Goal: Task Accomplishment & Management: Use online tool/utility

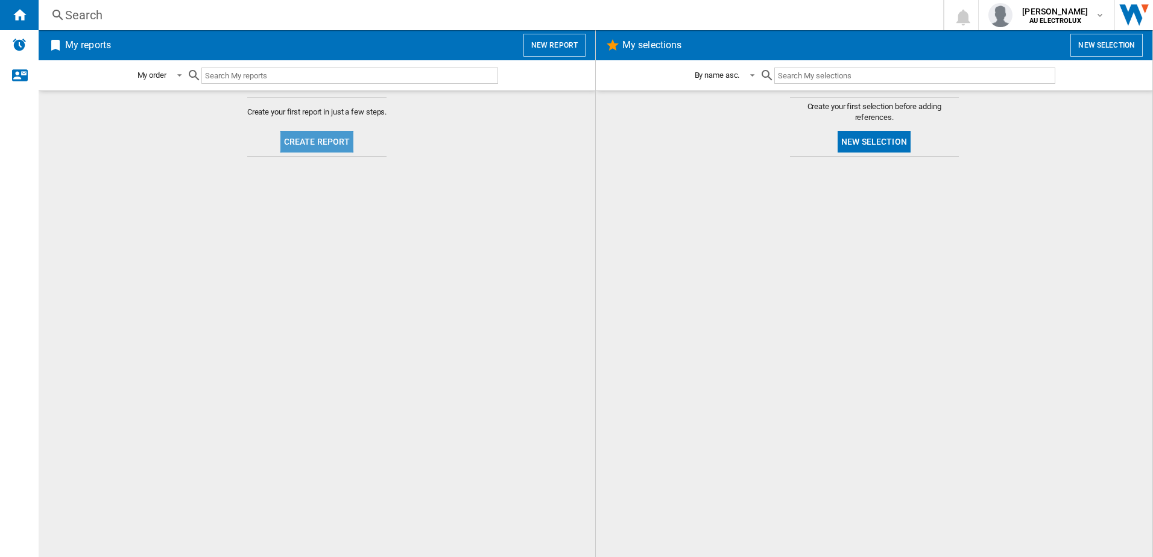
click at [302, 138] on button "Create report" at bounding box center [317, 142] width 74 height 22
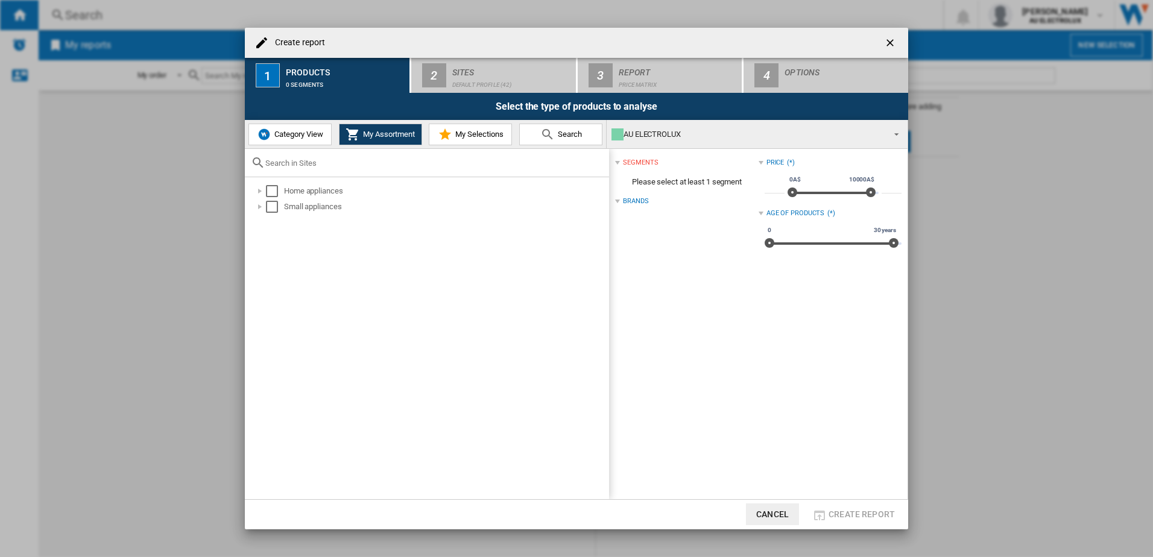
drag, startPoint x: 393, startPoint y: 40, endPoint x: 382, endPoint y: 4, distance: 37.0
click at [382, 4] on div "Create report 1 Products 0 segments 2 Sites Default profile (42) 3 Report Price…" at bounding box center [576, 278] width 1153 height 557
drag, startPoint x: 394, startPoint y: 43, endPoint x: 366, endPoint y: -7, distance: 57.0
click at [366, 0] on html "In order to access Insight, please log out and log in again OK NEW Search Searc…" at bounding box center [576, 278] width 1153 height 557
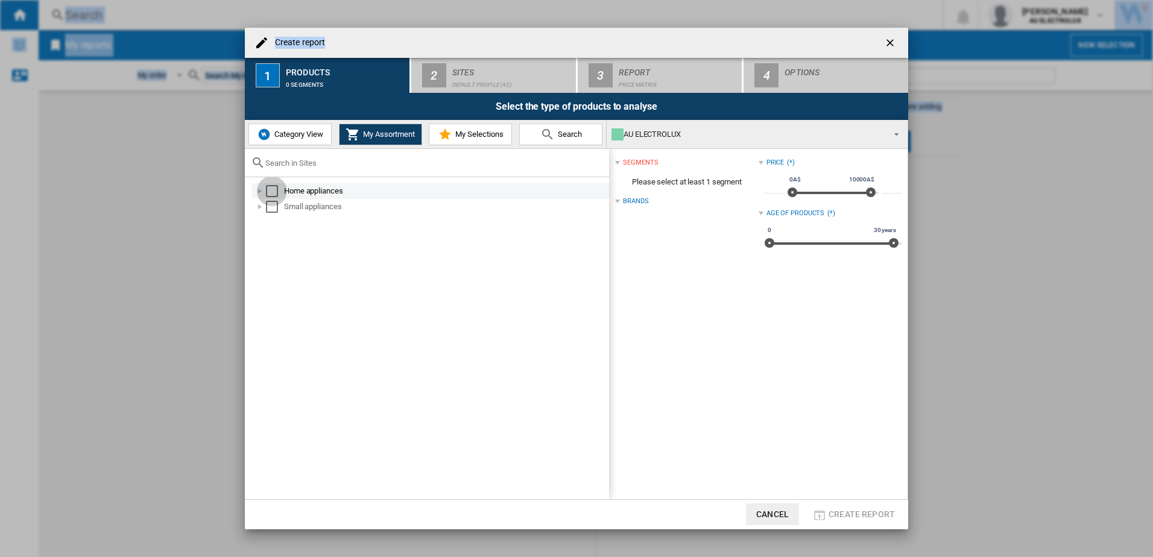
click at [276, 188] on div "Select" at bounding box center [272, 191] width 12 height 12
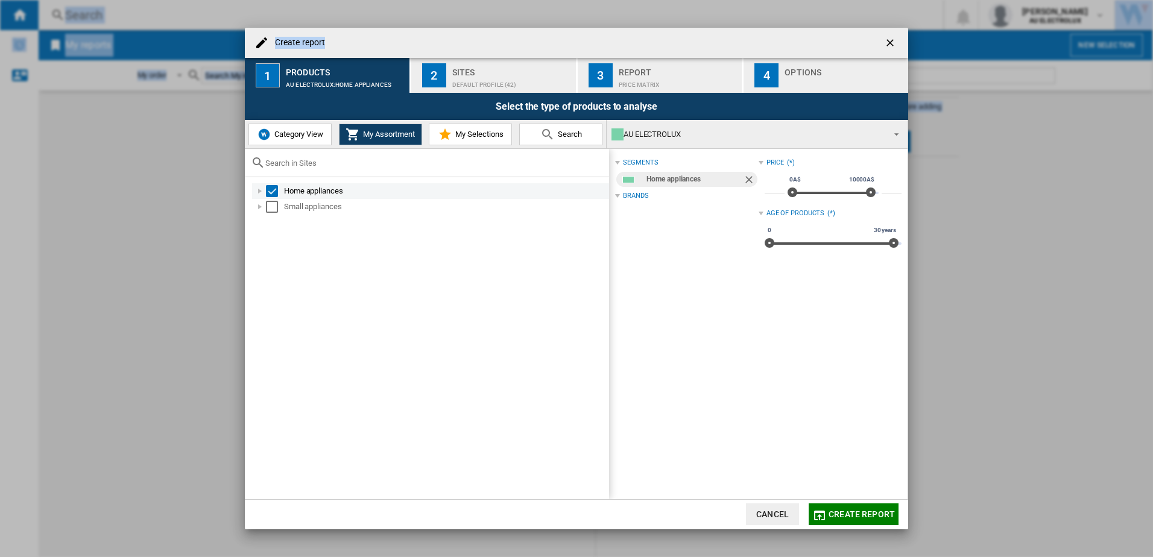
click at [273, 191] on div "Select" at bounding box center [272, 191] width 12 height 12
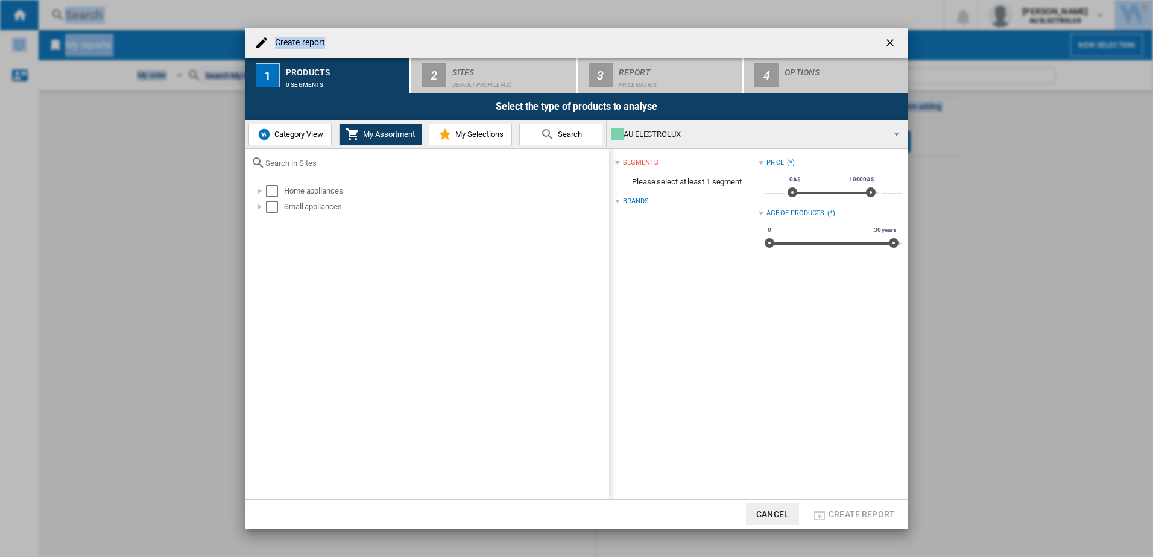
click at [274, 142] on button "Category View" at bounding box center [290, 135] width 83 height 22
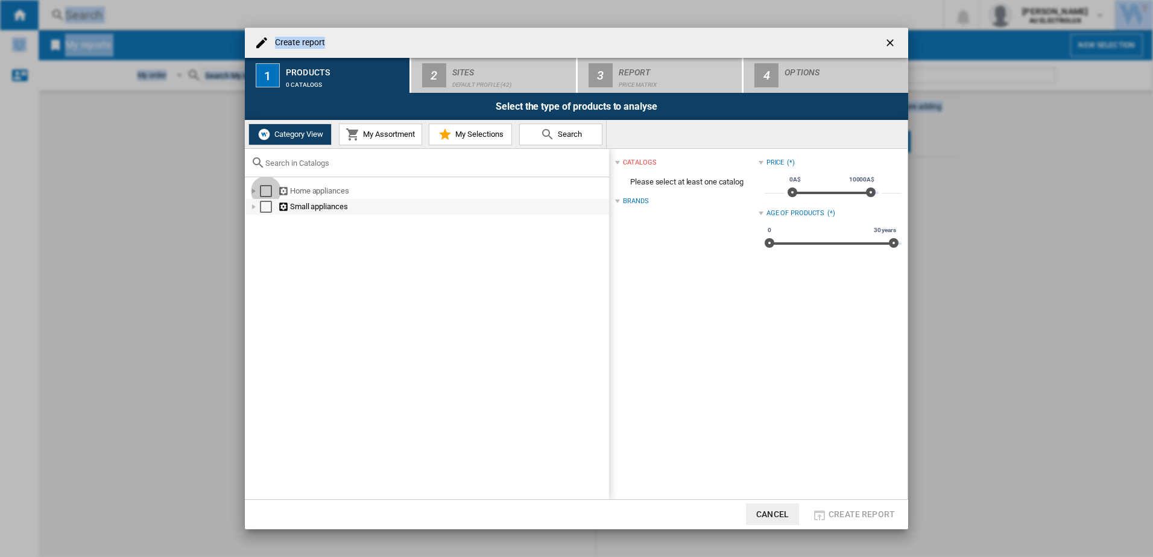
drag, startPoint x: 267, startPoint y: 195, endPoint x: 267, endPoint y: 206, distance: 10.9
click at [267, 197] on div "Select" at bounding box center [266, 191] width 12 height 12
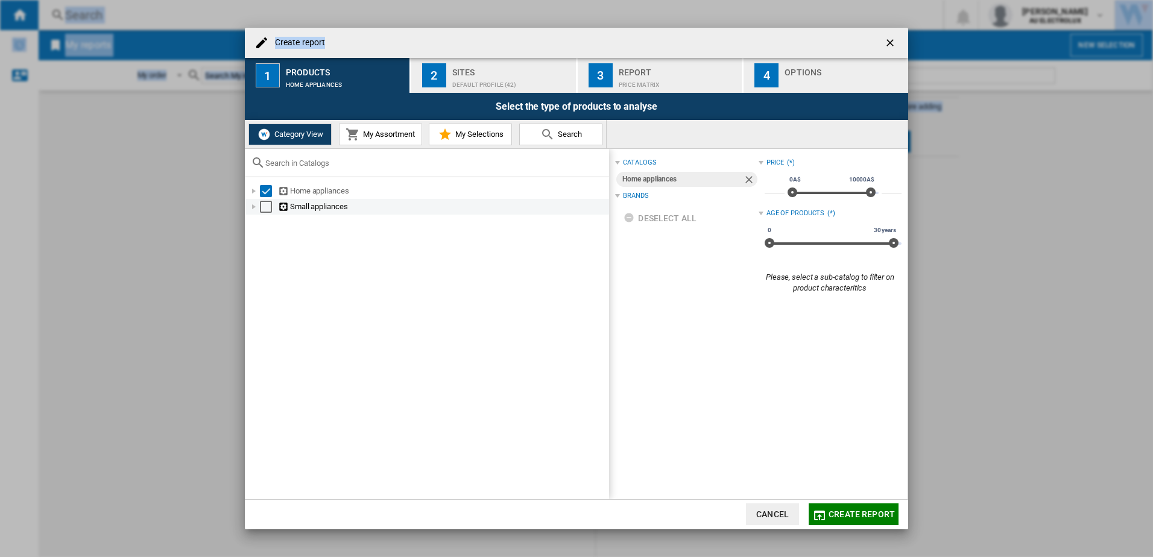
click at [267, 211] on div "Select" at bounding box center [266, 207] width 12 height 12
click at [365, 130] on span "My Assortment" at bounding box center [387, 134] width 55 height 9
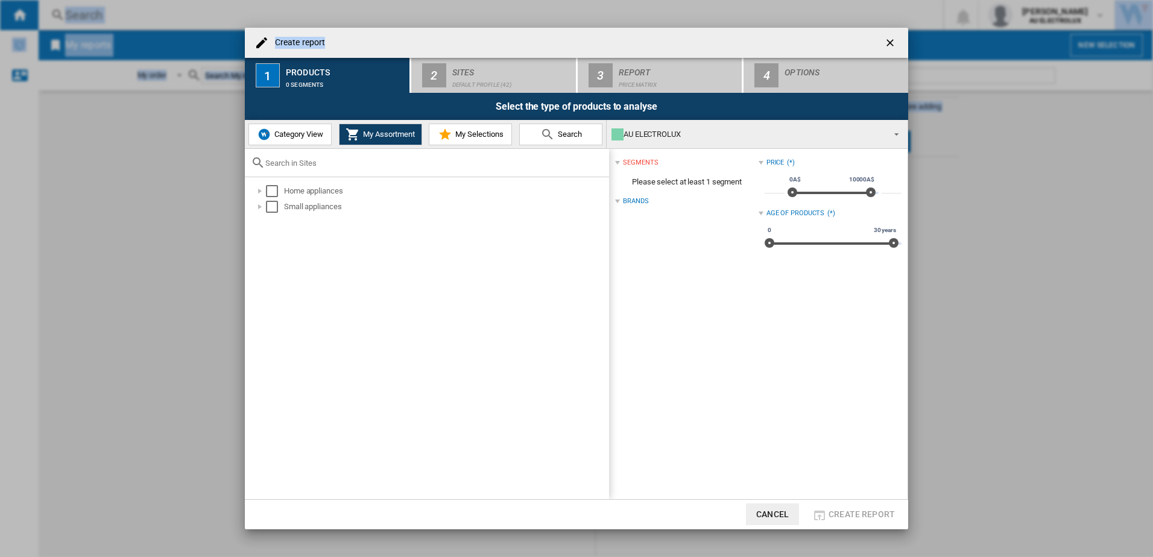
click at [463, 131] on span "My Selections" at bounding box center [477, 134] width 51 height 9
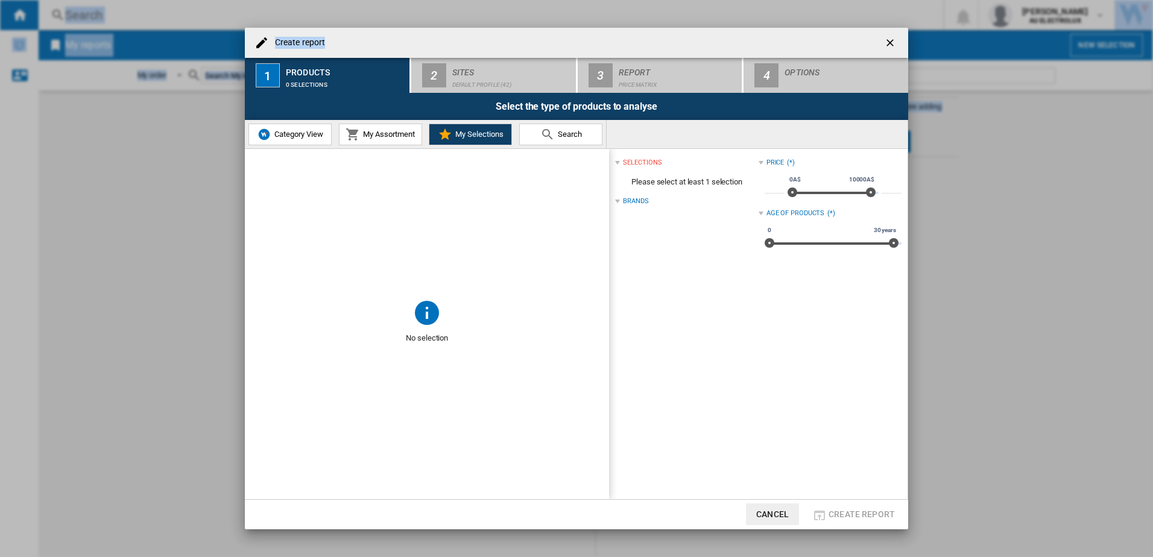
click at [378, 136] on span "My Assortment" at bounding box center [387, 134] width 55 height 9
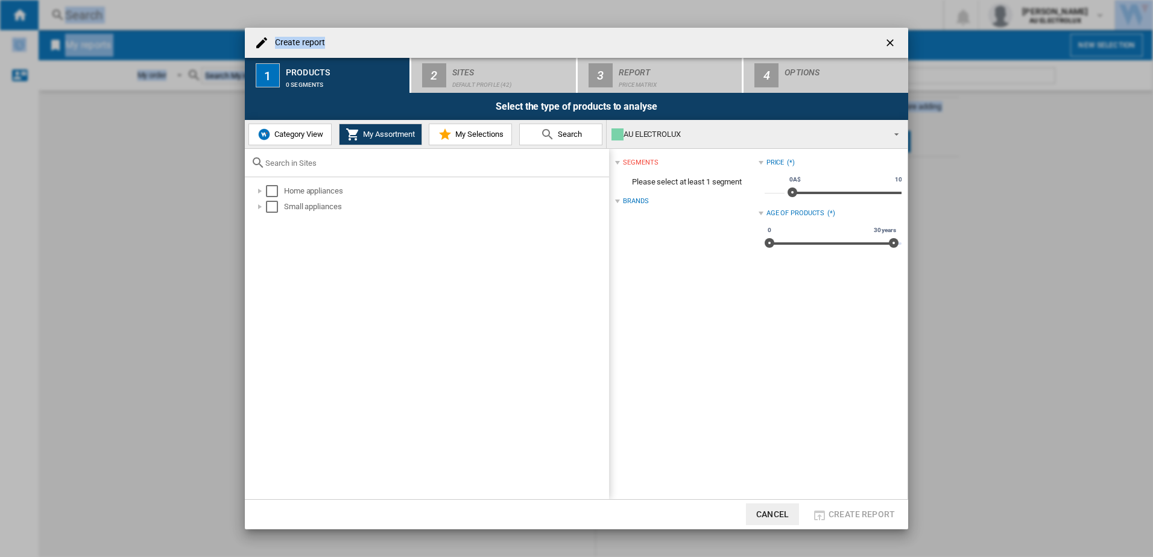
click at [291, 140] on button "Category View" at bounding box center [290, 135] width 83 height 22
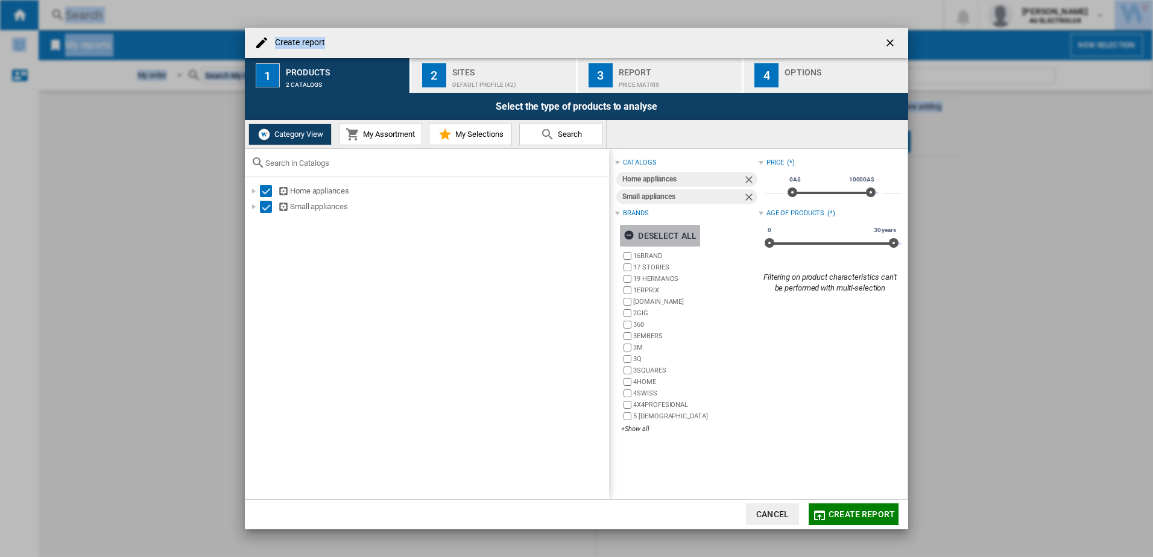
click at [629, 233] on ng-md-icon "button" at bounding box center [631, 237] width 14 height 14
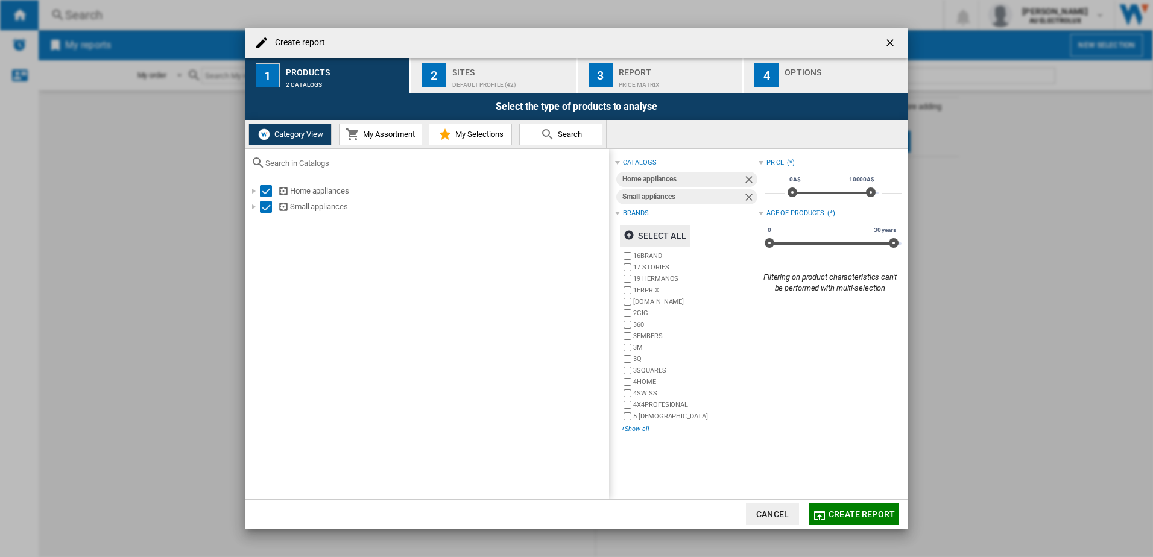
click at [636, 432] on div "+Show all" at bounding box center [689, 429] width 137 height 9
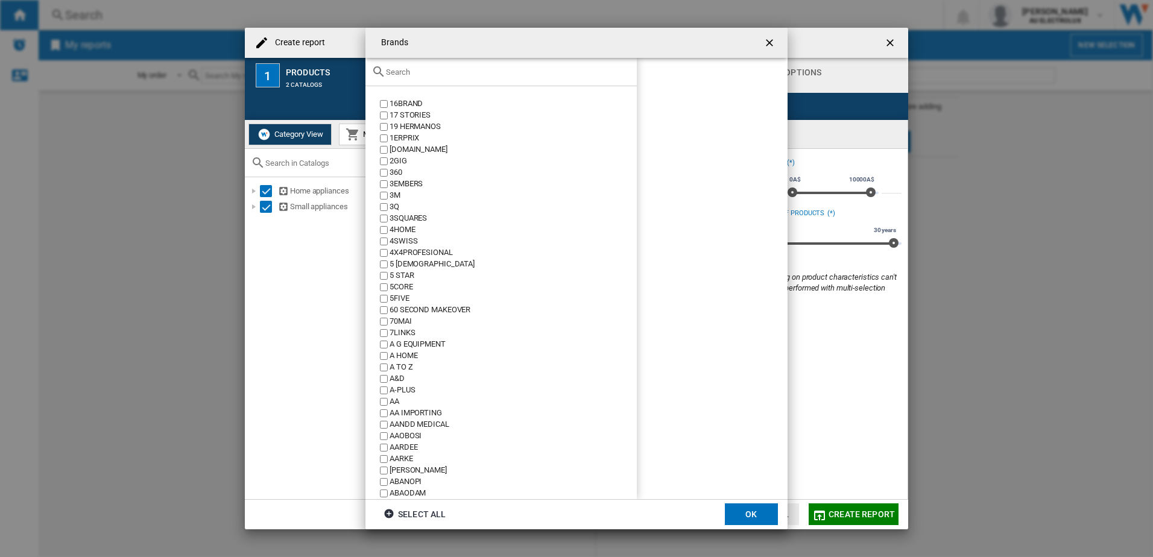
click at [397, 72] on input "text" at bounding box center [508, 72] width 245 height 9
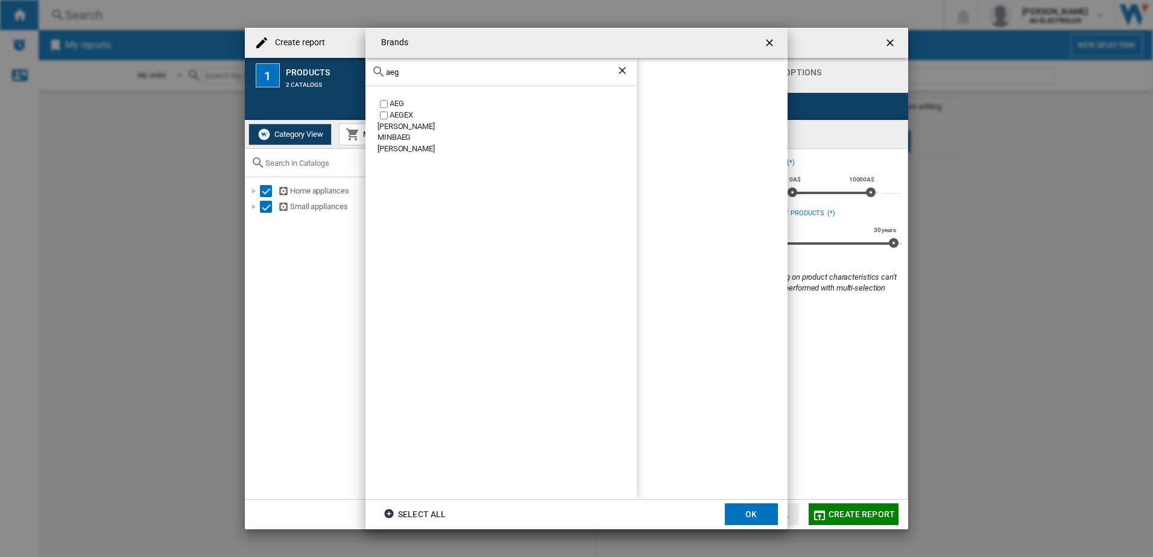
click at [392, 75] on input "aeg" at bounding box center [501, 72] width 230 height 9
drag, startPoint x: 381, startPoint y: 72, endPoint x: 312, endPoint y: 74, distance: 68.8
click at [312, 74] on div "Brands aeg AEG AEGEX [PERSON_NAME] [GEOGRAPHIC_DATA] [PERSON_NAME] AEG Select a…" at bounding box center [576, 278] width 1153 height 557
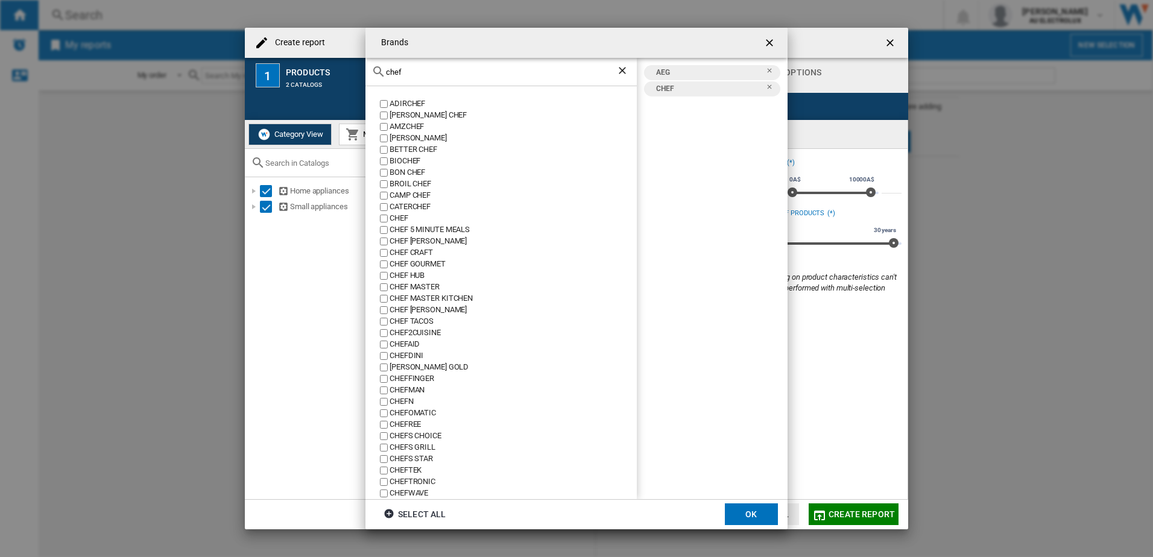
drag, startPoint x: 410, startPoint y: 68, endPoint x: 273, endPoint y: 69, distance: 137.5
click at [273, 69] on div "Brands chef ADIRCHEF [PERSON_NAME] CHEF AMZCHEF [PERSON_NAME] BETTER CHEF BIOCH…" at bounding box center [576, 278] width 1153 height 557
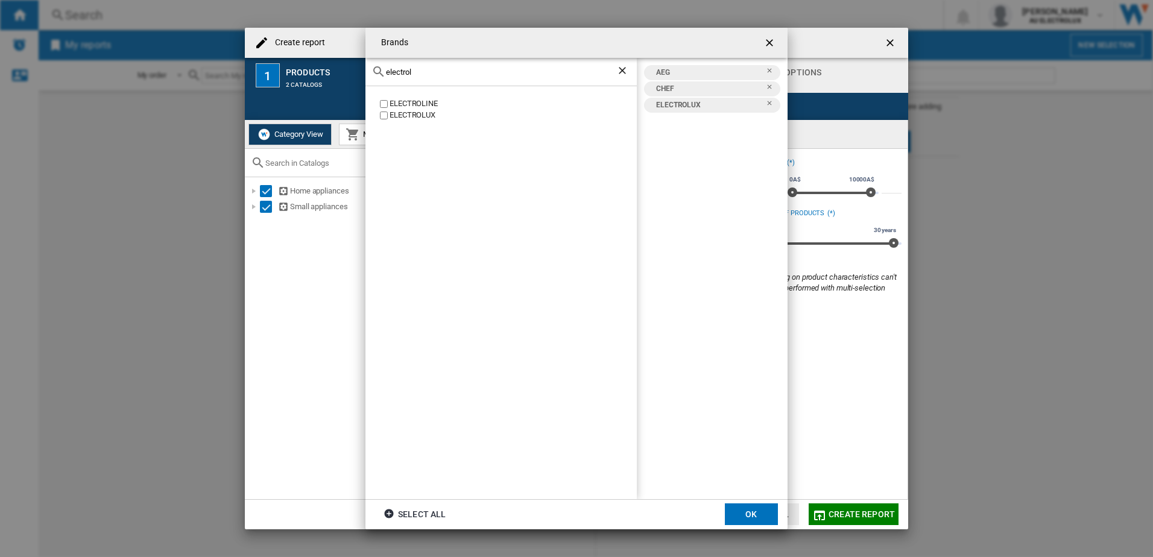
drag, startPoint x: 442, startPoint y: 69, endPoint x: 260, endPoint y: 61, distance: 181.8
click at [260, 61] on div "Brands electrol ELECTROLINE ELECTROLUX AEG CHEF ELECTROLUX Select all OK" at bounding box center [576, 278] width 1153 height 557
drag, startPoint x: 428, startPoint y: 77, endPoint x: 305, endPoint y: 74, distance: 122.5
click at [305, 74] on div "Brands kelvina KELVINATOR AEG CHEF ELECTROLUX KELVINATOR Select all OK" at bounding box center [576, 278] width 1153 height 557
drag, startPoint x: 439, startPoint y: 77, endPoint x: 223, endPoint y: 66, distance: 215.6
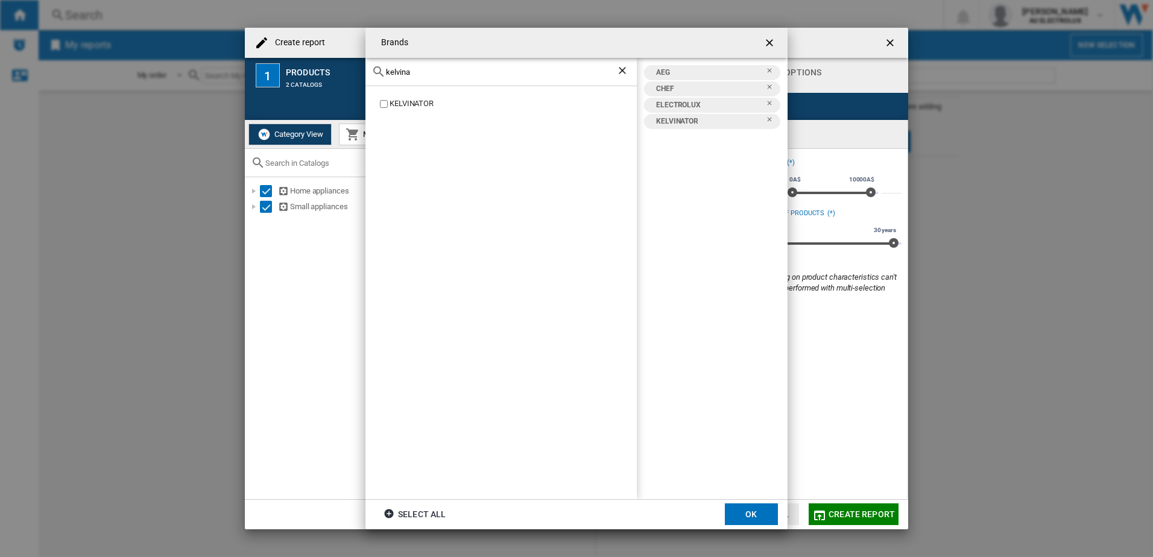
click at [223, 66] on div "Brands kelvina KELVINATOR AEG CHEF ELECTROLUX KELVINATOR Select all OK" at bounding box center [576, 278] width 1153 height 557
drag, startPoint x: 419, startPoint y: 68, endPoint x: 247, endPoint y: 80, distance: 172.9
click at [247, 80] on div "Brands kelvina KELVINATOR AEG CHEF ELECTROLUX KELVINATOR Select all OK" at bounding box center [576, 278] width 1153 height 557
type input "westing"
drag, startPoint x: 452, startPoint y: 71, endPoint x: 296, endPoint y: 81, distance: 157.2
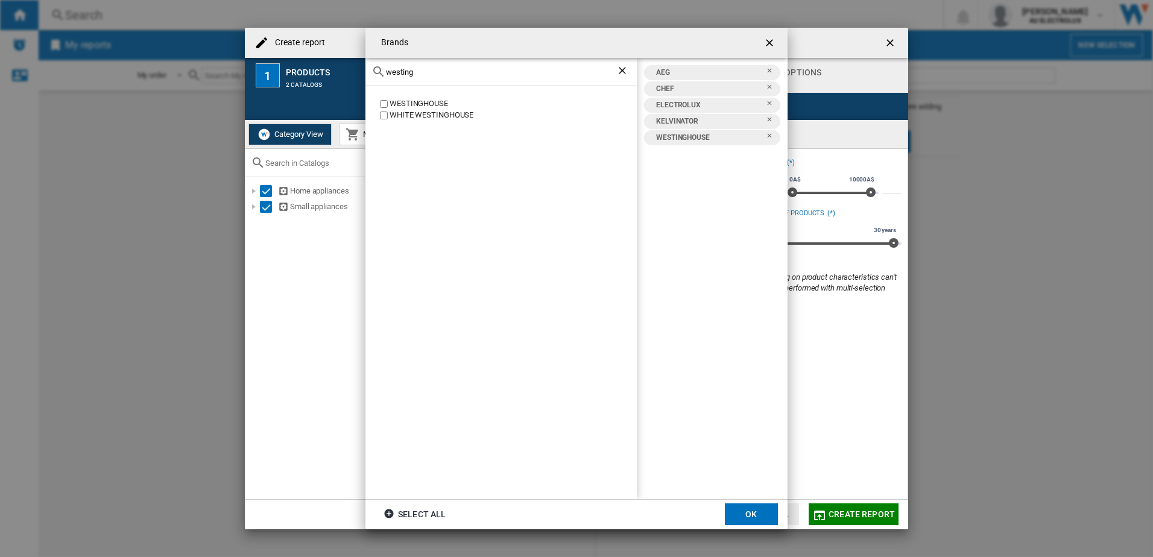
click at [296, 81] on div "Brands westing [GEOGRAPHIC_DATA] [GEOGRAPHIC_DATA] AEG CHEF ELECTROLUX KELVINAT…" at bounding box center [576, 278] width 1153 height 557
drag, startPoint x: 399, startPoint y: 73, endPoint x: 264, endPoint y: 72, distance: 134.5
click at [264, 72] on div "Brands vint AVINTAGE VINES VINTAGE VINTAGE VINTAGE CUISINE VINTEC VINTIQUEWISE …" at bounding box center [576, 278] width 1153 height 557
type input "beefe"
drag, startPoint x: 751, startPoint y: 517, endPoint x: 592, endPoint y: 296, distance: 272.2
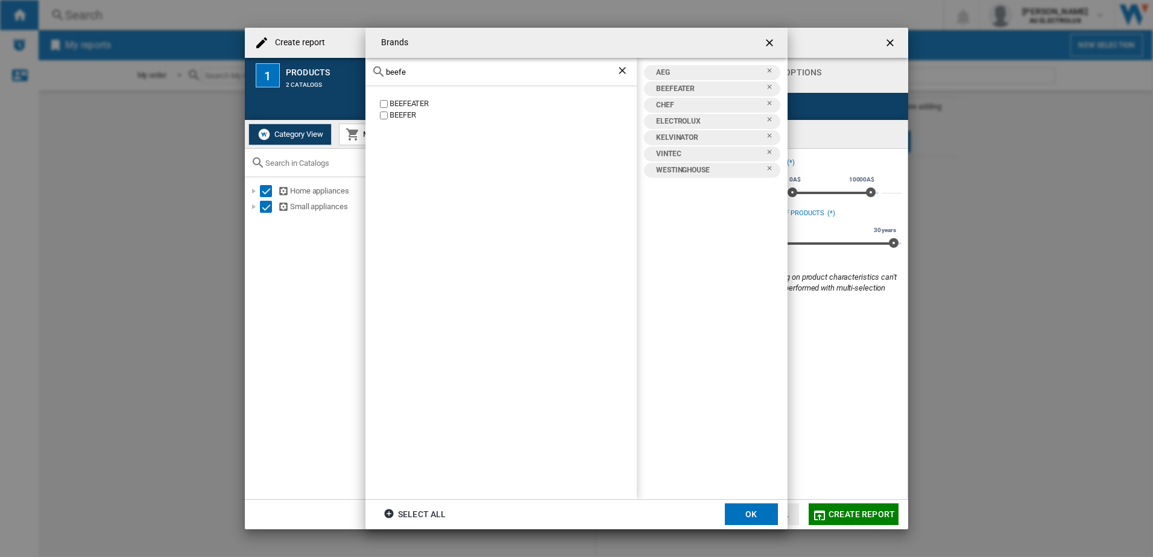
click at [751, 516] on button "OK" at bounding box center [751, 515] width 53 height 22
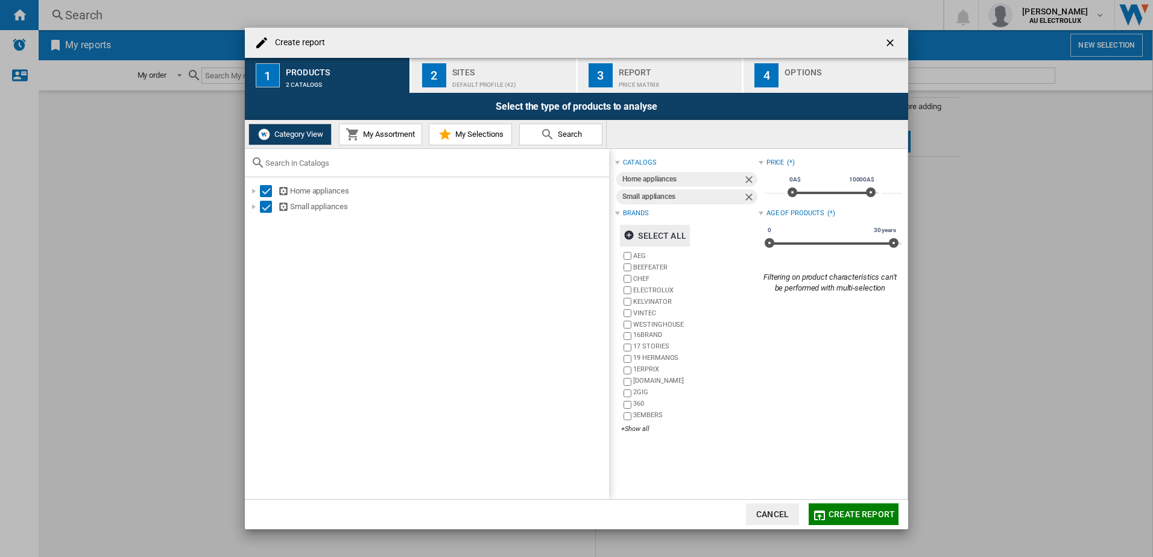
click at [463, 83] on div "Default profile (42)" at bounding box center [511, 81] width 119 height 13
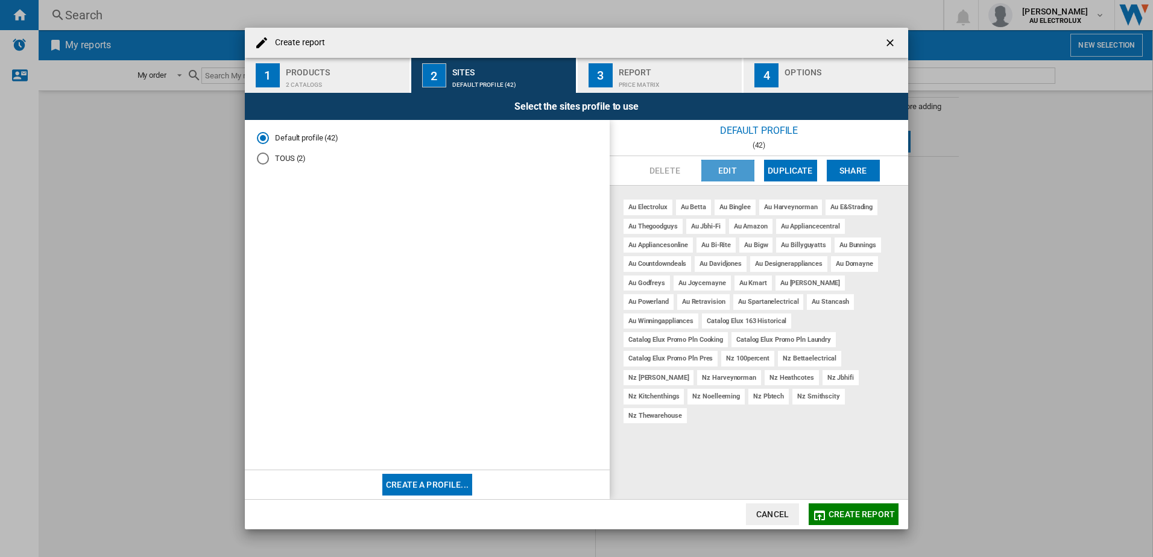
click at [720, 167] on button "Edit" at bounding box center [728, 171] width 53 height 22
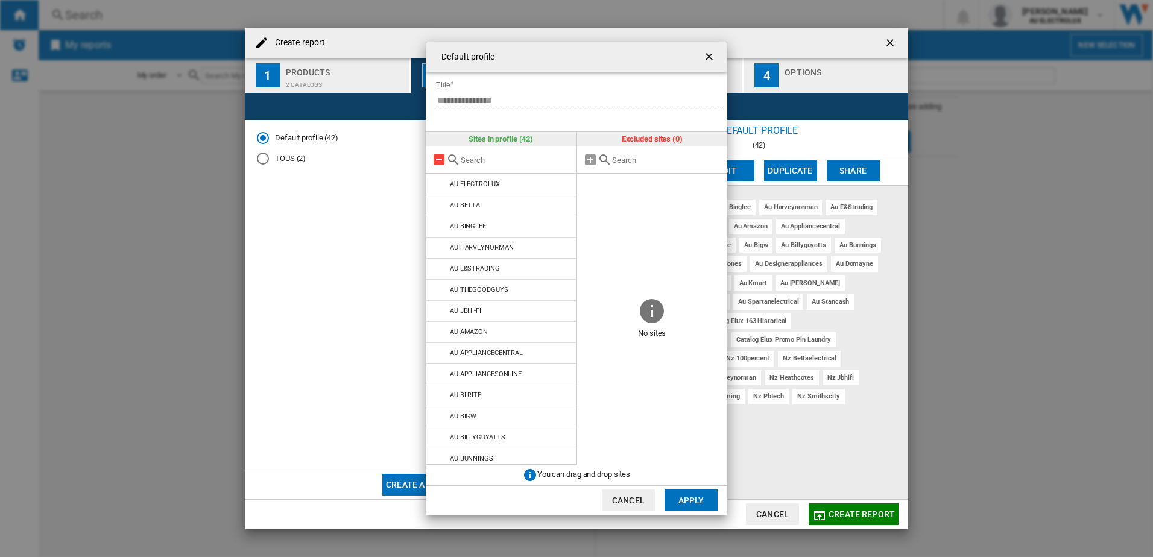
click at [439, 159] on md-icon at bounding box center [439, 160] width 14 height 14
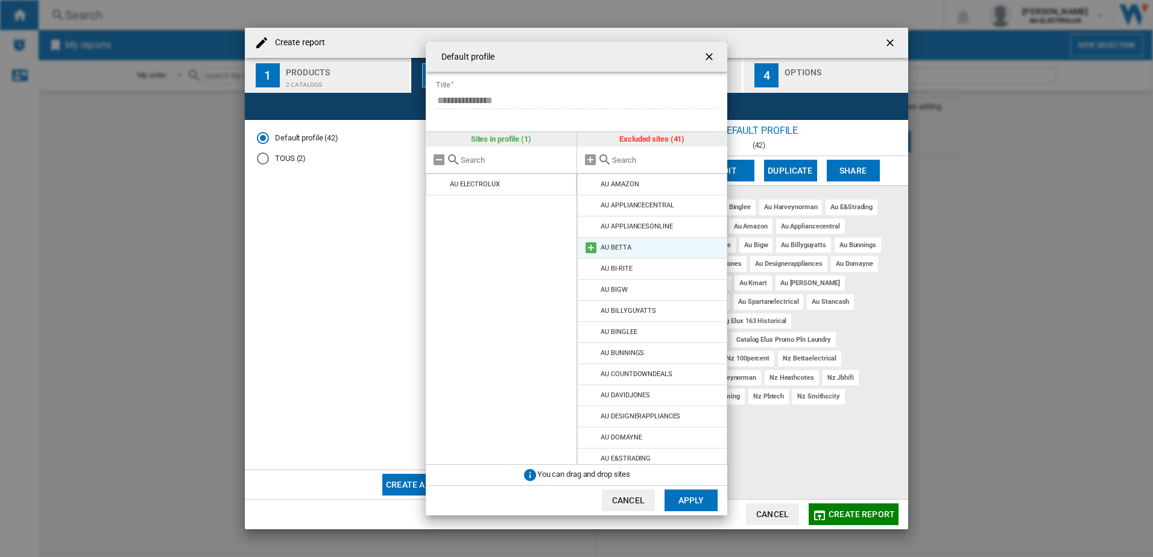
click at [594, 247] on md-icon at bounding box center [591, 248] width 14 height 14
click at [590, 312] on md-icon at bounding box center [591, 311] width 14 height 14
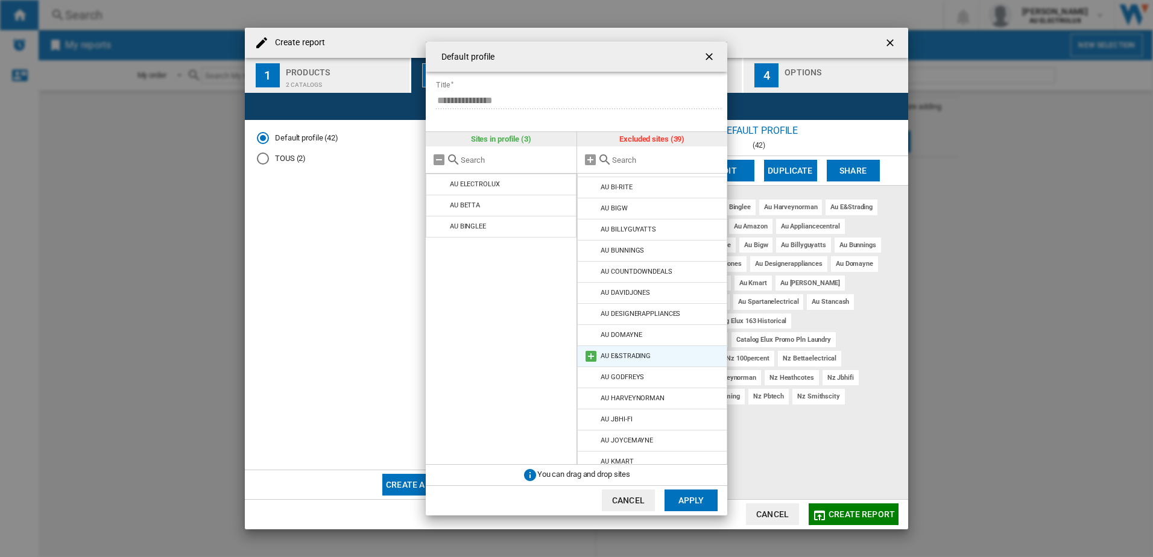
click at [591, 356] on md-icon at bounding box center [591, 356] width 14 height 14
click at [590, 378] on md-icon at bounding box center [591, 377] width 14 height 14
click at [589, 377] on md-icon at bounding box center [591, 377] width 14 height 14
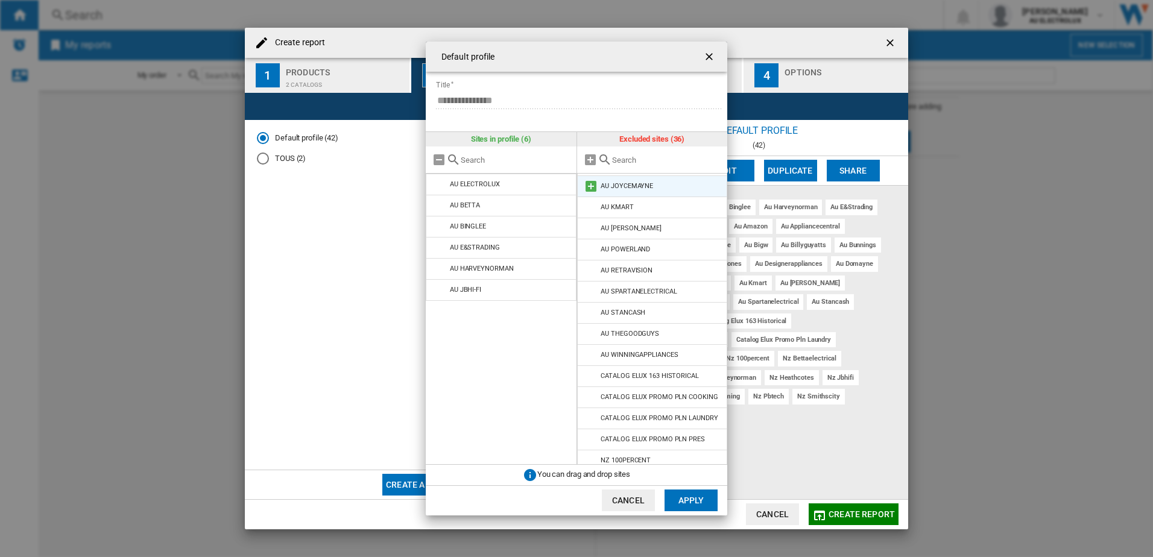
scroll to position [241, 0]
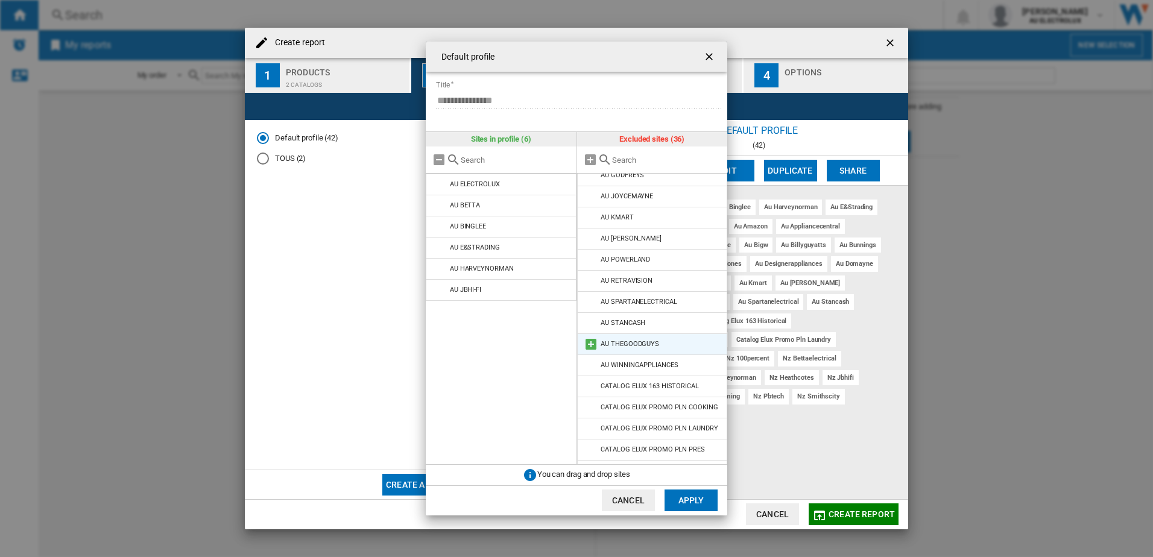
click at [589, 344] on md-icon at bounding box center [591, 344] width 14 height 14
click at [691, 500] on button "Apply" at bounding box center [691, 501] width 53 height 22
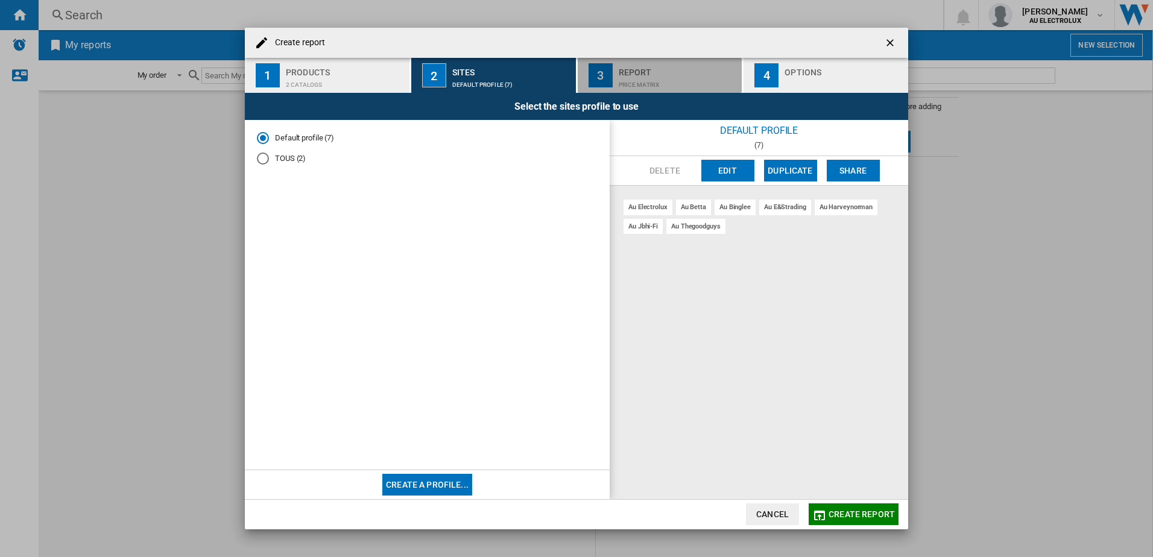
click at [645, 72] on div "Report" at bounding box center [678, 69] width 119 height 13
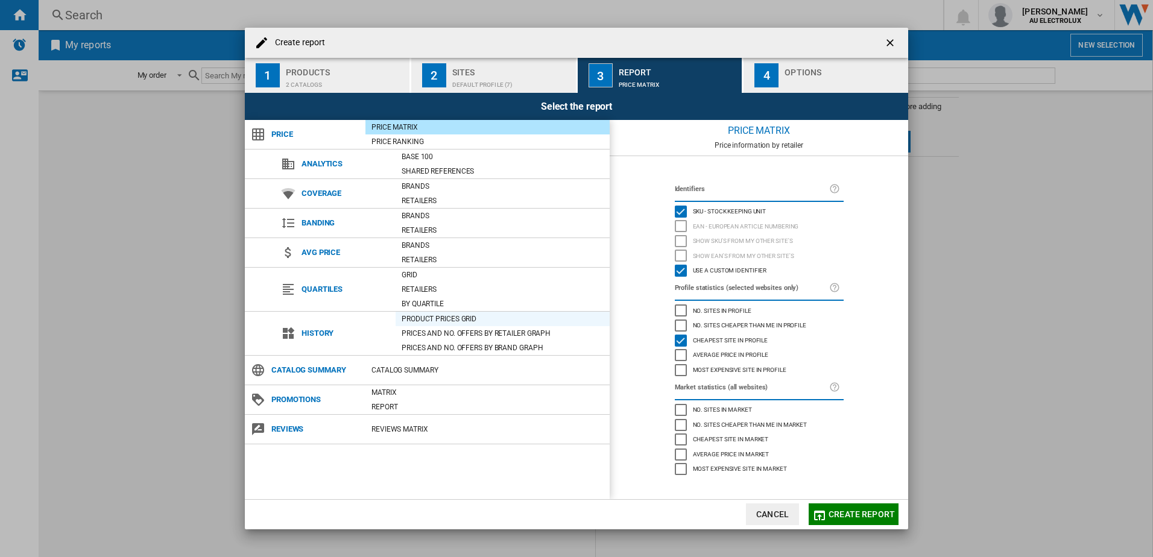
click at [428, 320] on div "Product prices grid" at bounding box center [503, 319] width 214 height 12
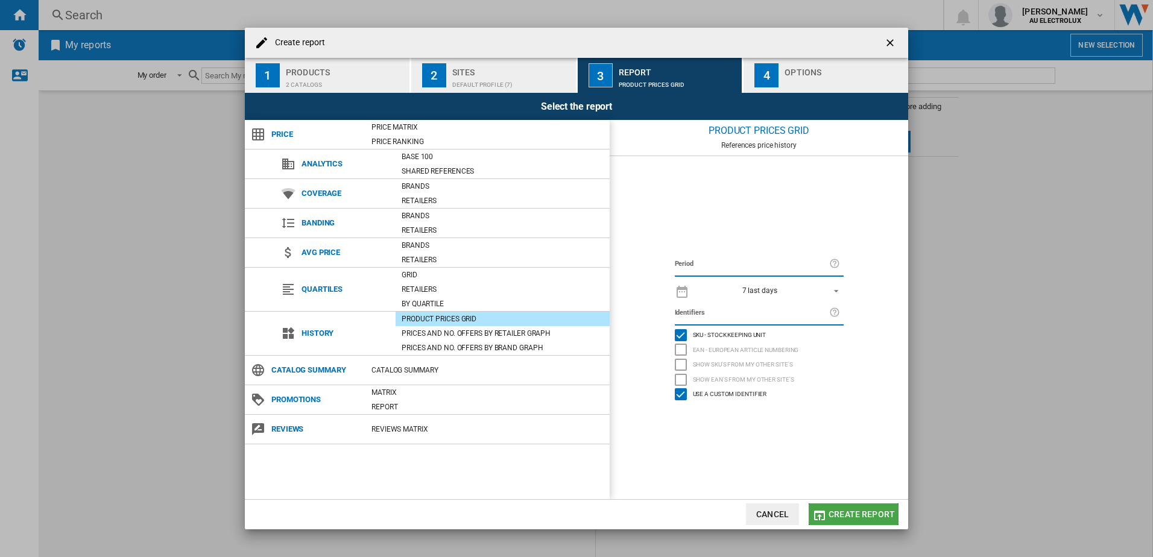
click at [852, 515] on span "Create report" at bounding box center [862, 515] width 66 height 10
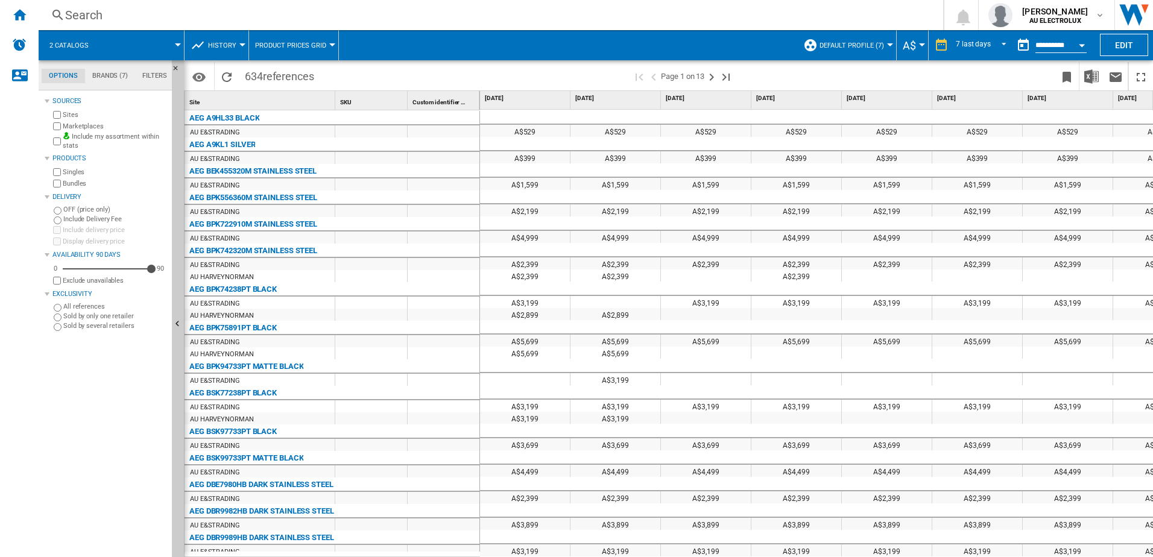
click at [1082, 45] on div "Open calendar" at bounding box center [1082, 45] width 6 height 3
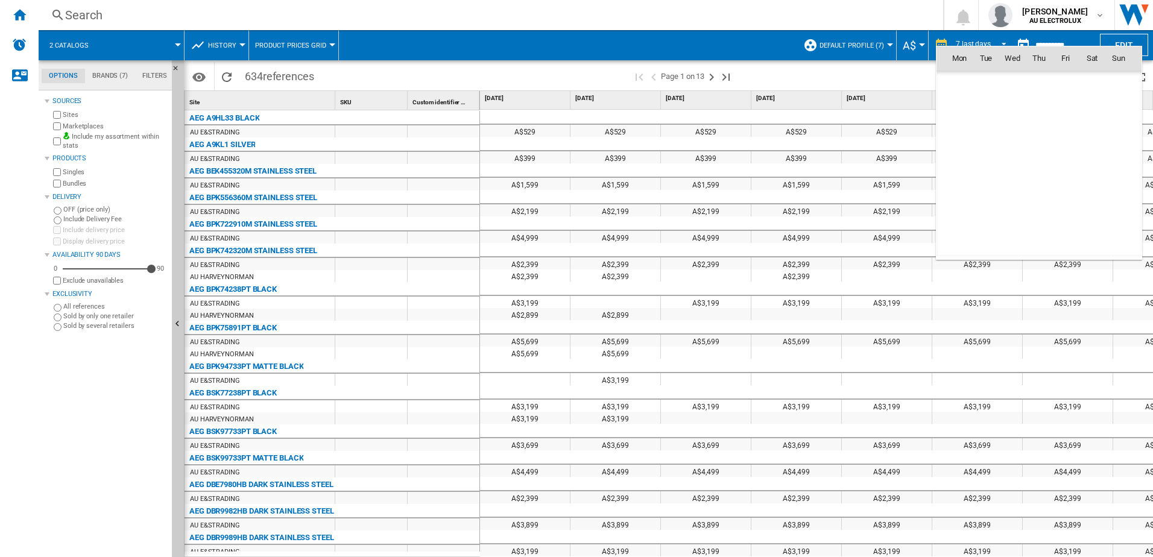
scroll to position [5755, 0]
click at [850, 75] on div at bounding box center [576, 278] width 1153 height 557
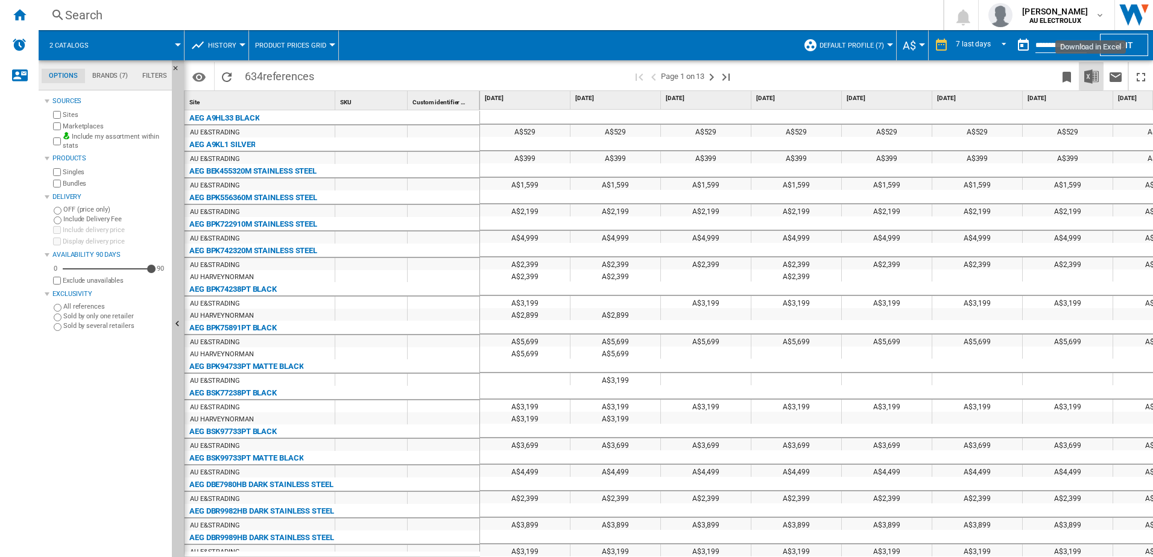
click at [1094, 76] on img "Download in Excel" at bounding box center [1092, 76] width 14 height 14
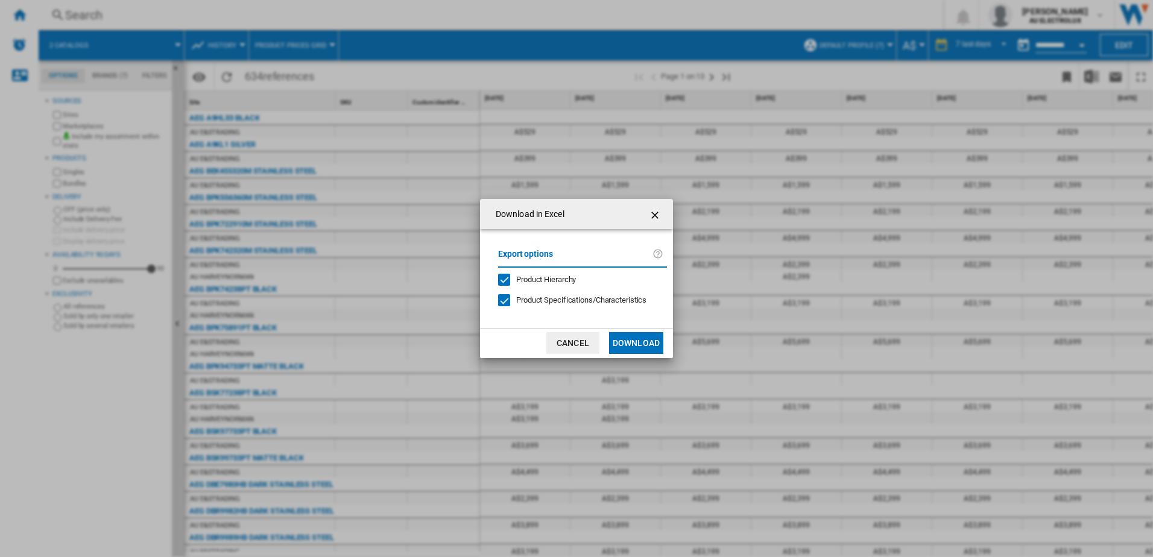
click at [505, 280] on div "Product Hierarchy" at bounding box center [504, 280] width 12 height 12
click at [507, 294] on div at bounding box center [504, 300] width 12 height 12
click at [631, 341] on button "Download" at bounding box center [636, 343] width 54 height 22
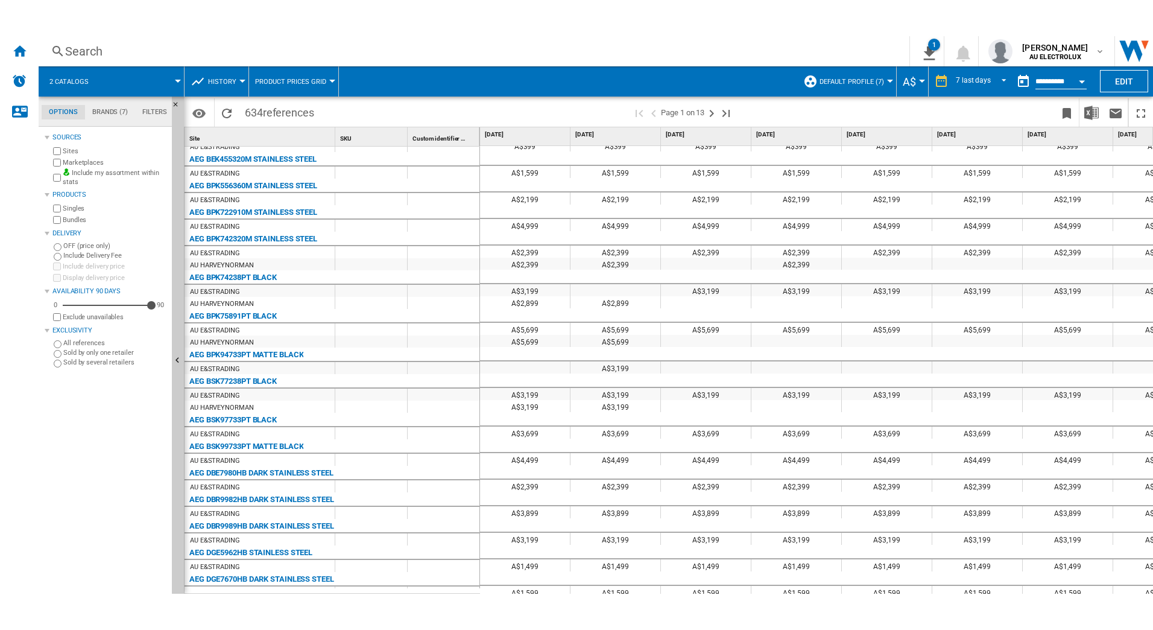
scroll to position [0, 0]
